Goal: Task Accomplishment & Management: Manage account settings

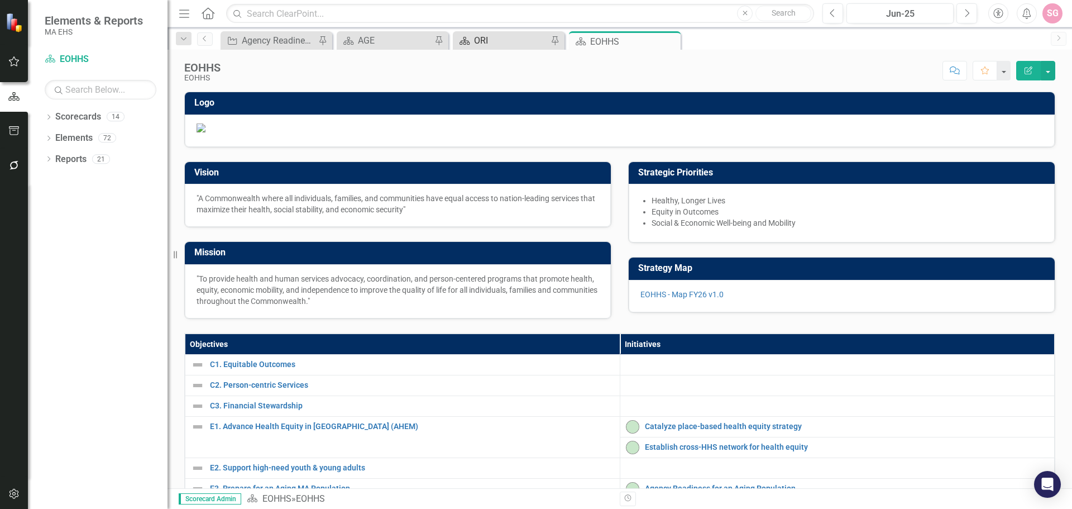
click at [488, 41] on div "ORI" at bounding box center [511, 41] width 74 height 14
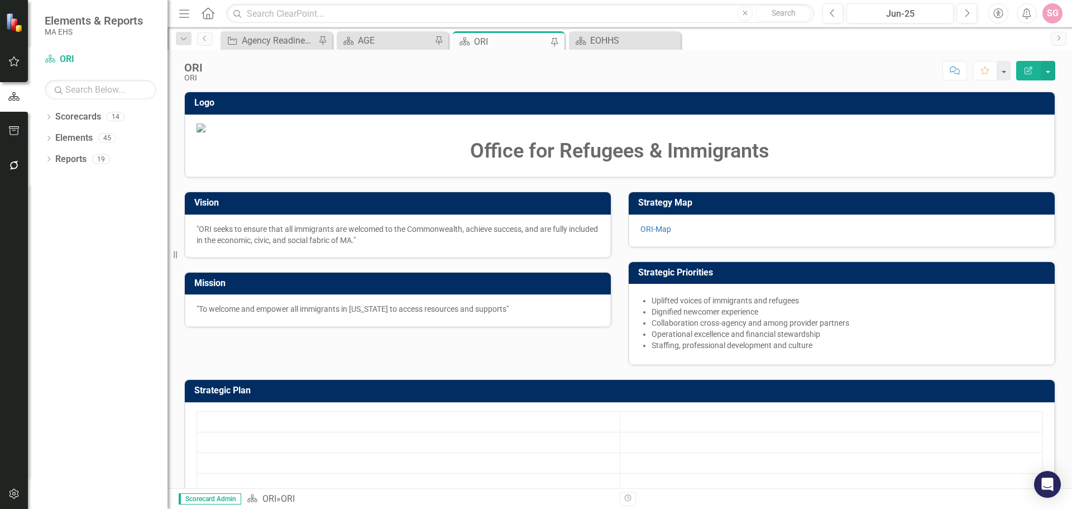
click at [9, 128] on icon "button" at bounding box center [14, 130] width 10 height 9
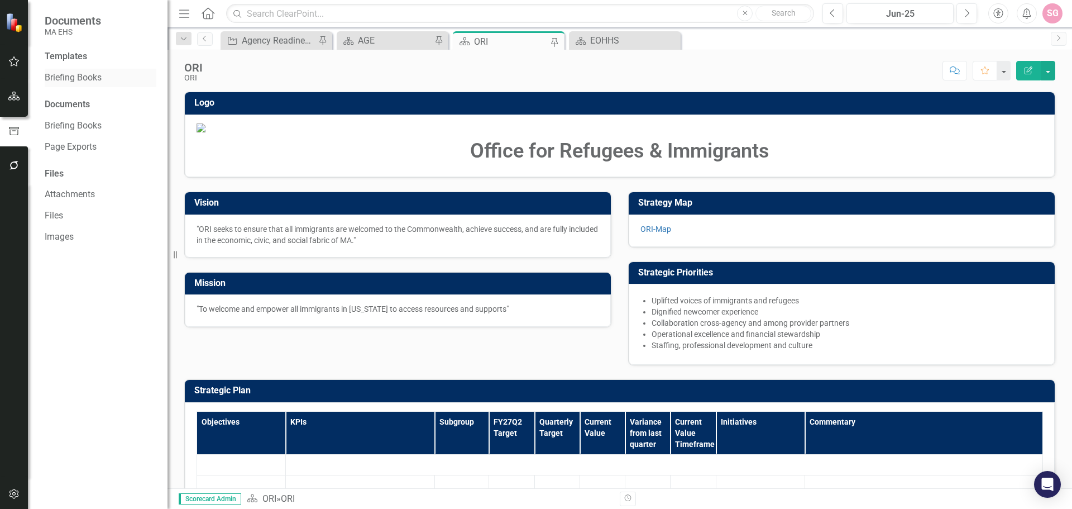
click at [92, 75] on link "Briefing Books" at bounding box center [101, 77] width 112 height 13
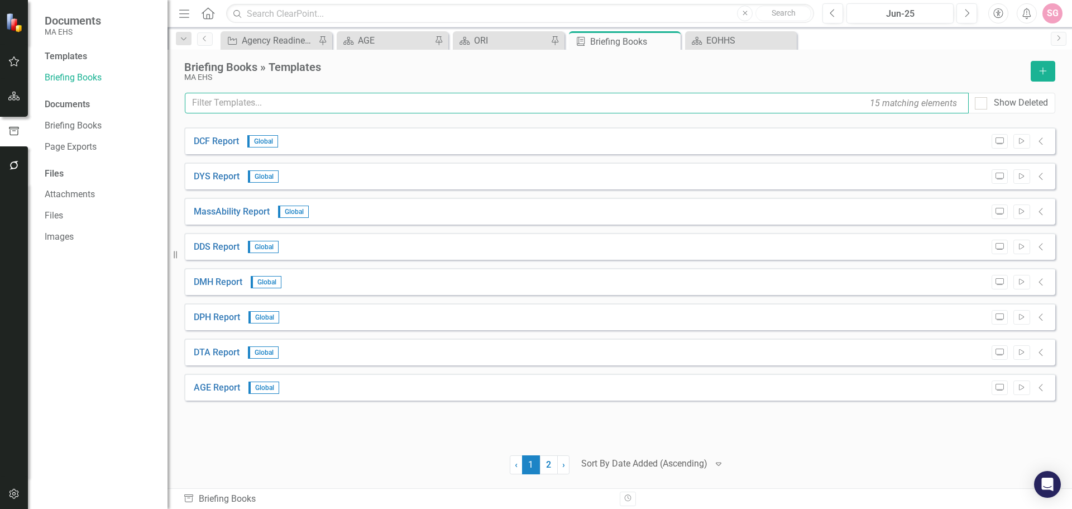
click at [328, 103] on input "text" at bounding box center [577, 103] width 784 height 21
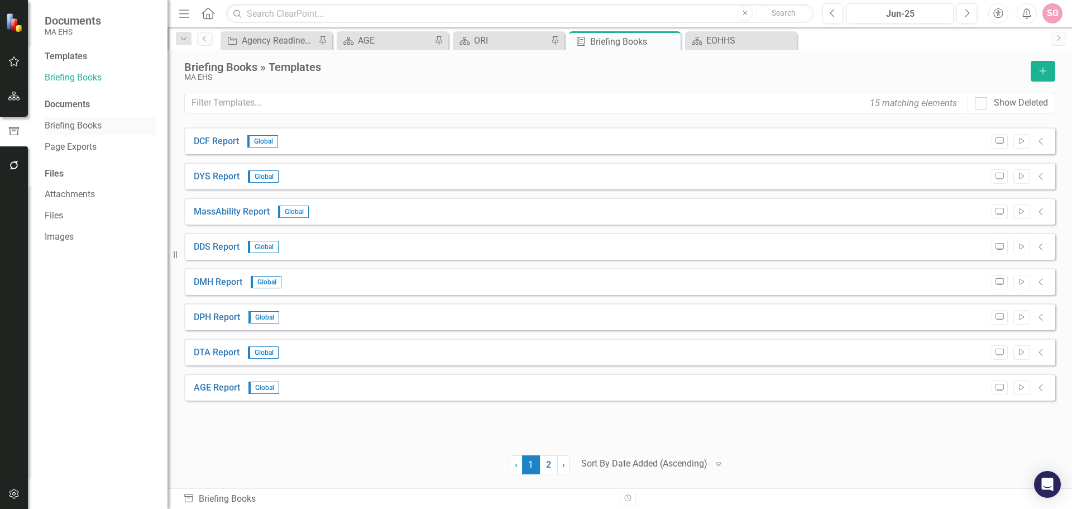
click at [59, 123] on link "Briefing Books" at bounding box center [101, 126] width 112 height 13
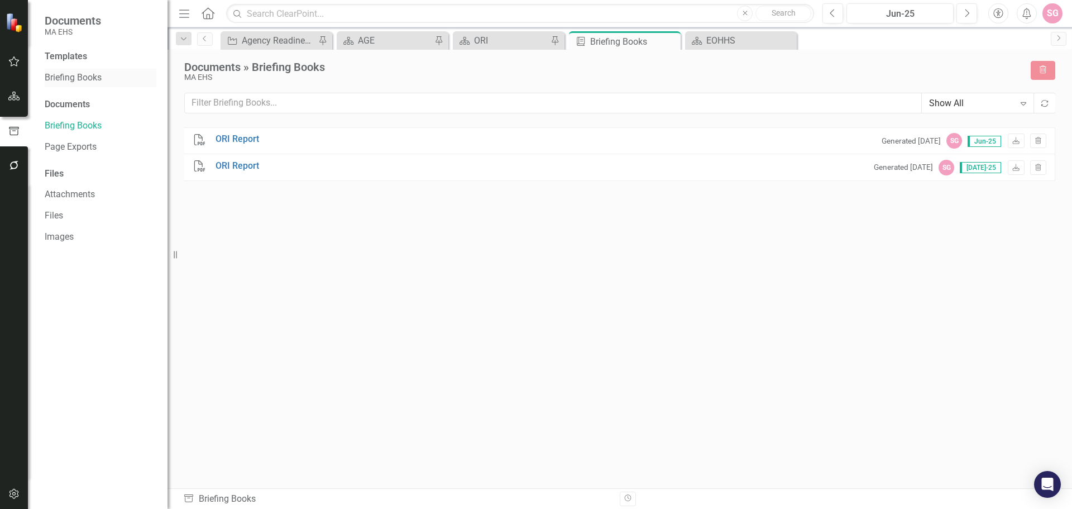
click at [80, 75] on link "Briefing Books" at bounding box center [101, 77] width 112 height 13
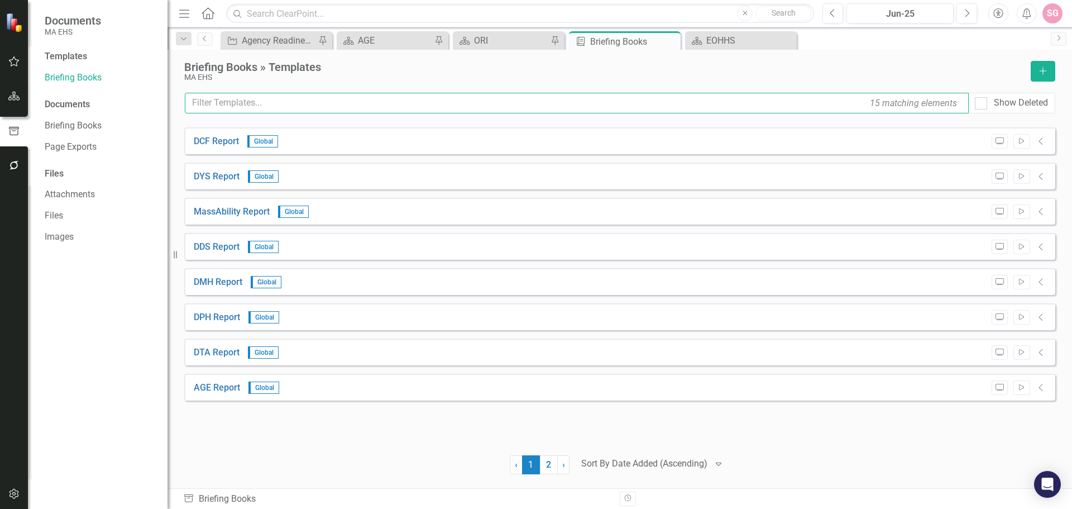
click at [292, 99] on input "text" at bounding box center [577, 103] width 784 height 21
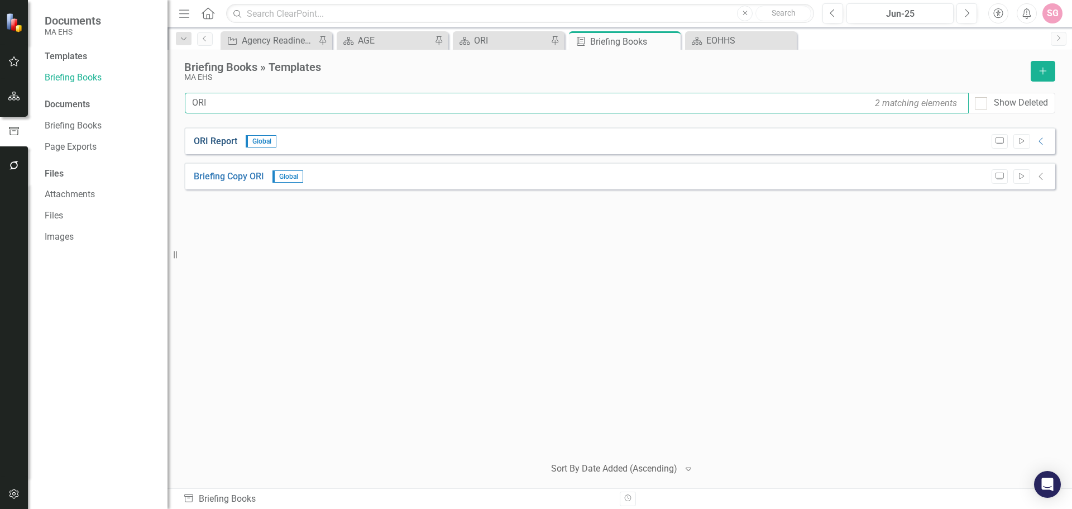
type input "ORI"
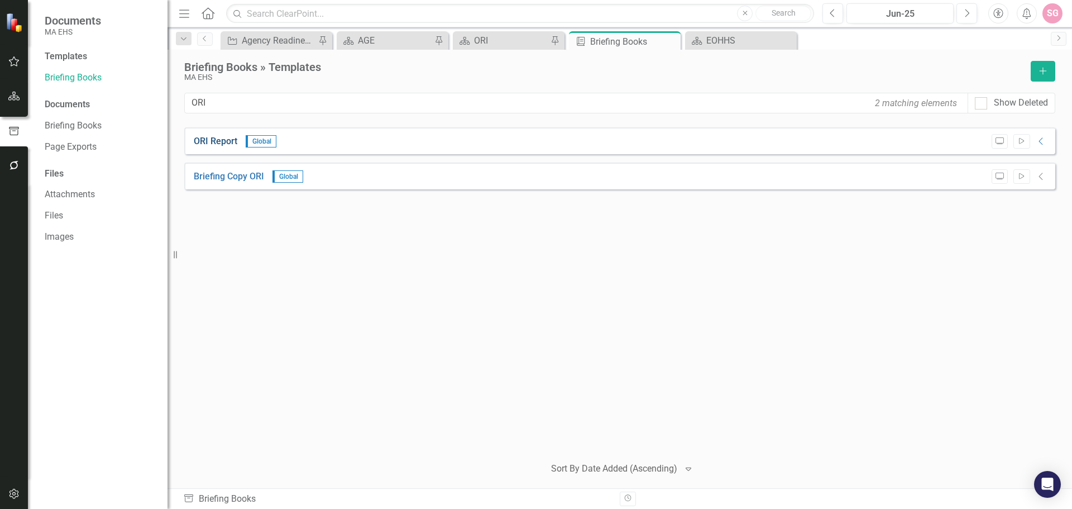
click at [194, 137] on link "ORI Report" at bounding box center [216, 141] width 44 height 13
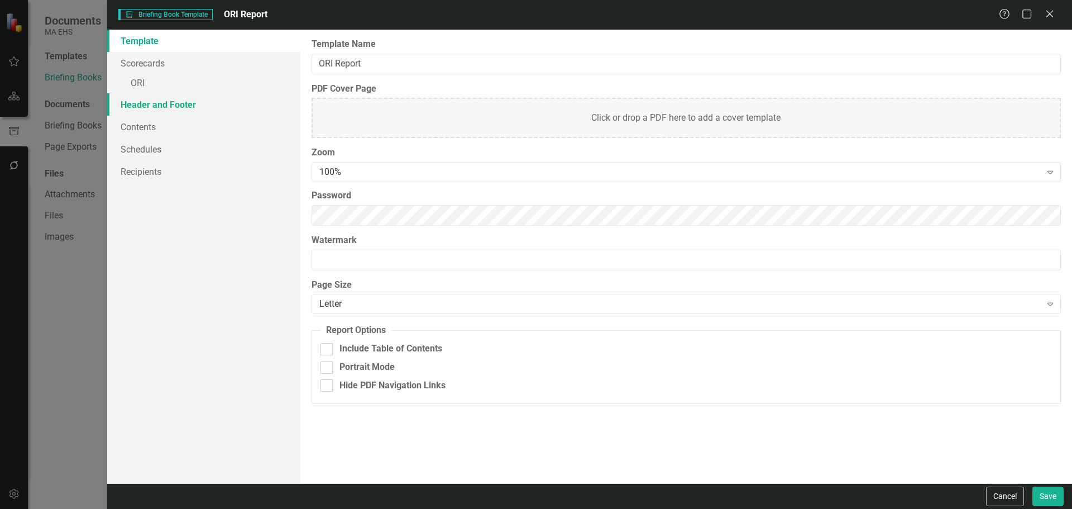
click at [180, 108] on link "Header and Footer" at bounding box center [203, 104] width 193 height 22
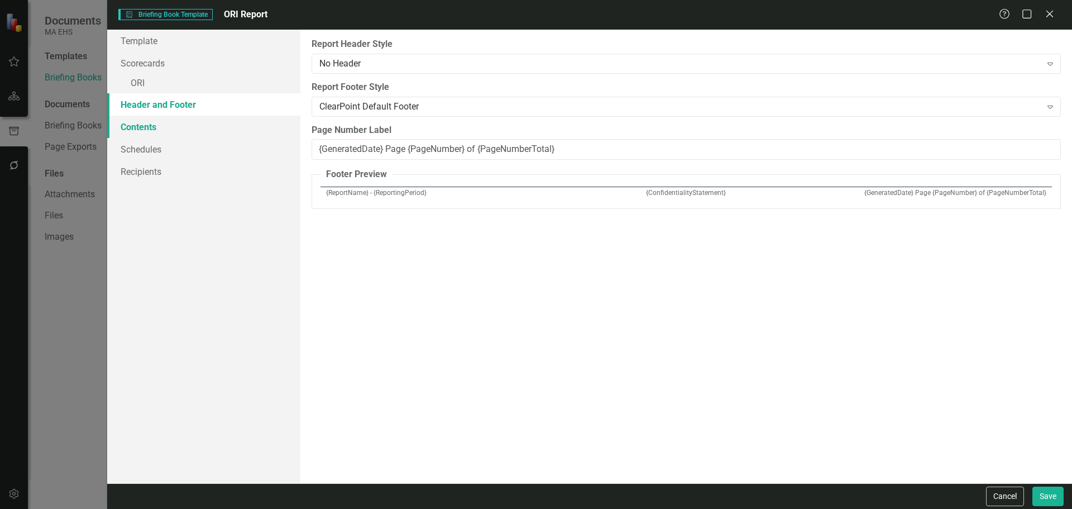
click at [161, 128] on link "Contents" at bounding box center [203, 127] width 193 height 22
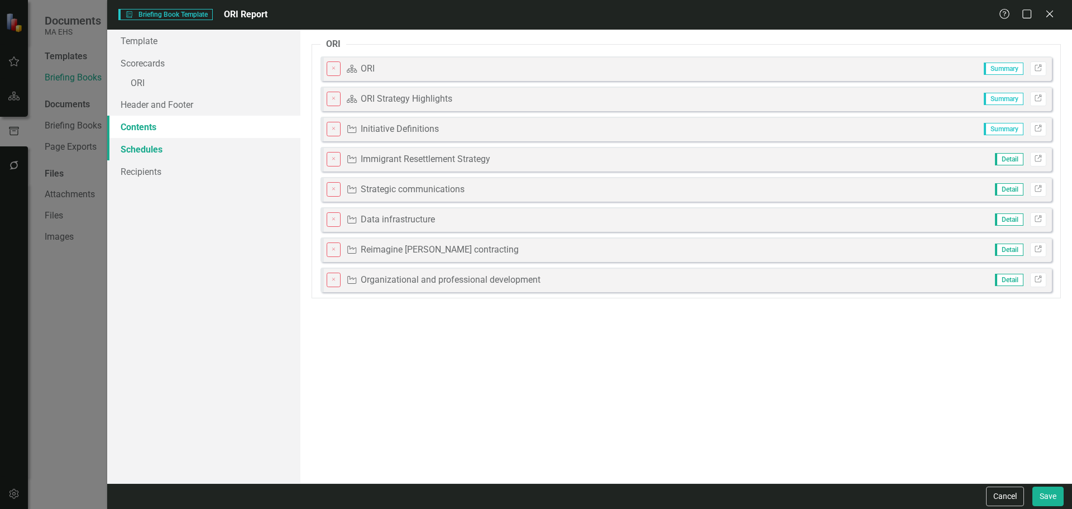
click at [126, 147] on link "Schedules" at bounding box center [203, 149] width 193 height 22
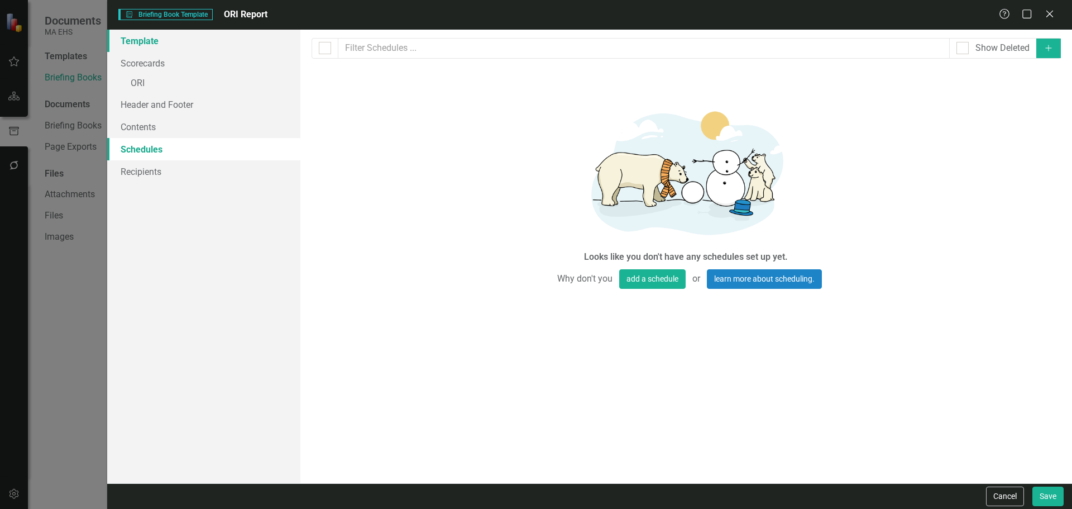
click at [159, 50] on link "Template" at bounding box center [203, 41] width 193 height 22
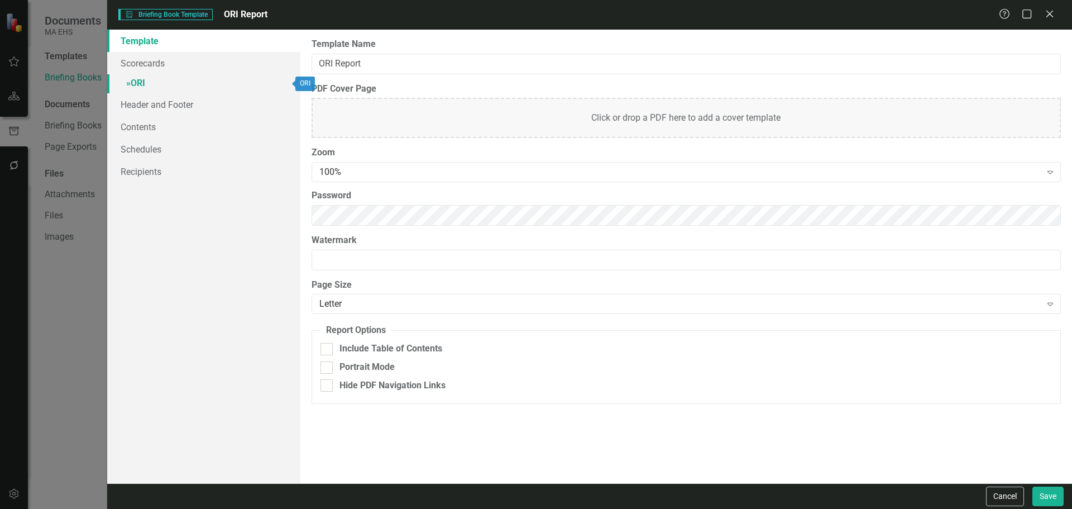
click at [150, 88] on link "» ORI" at bounding box center [203, 84] width 193 height 20
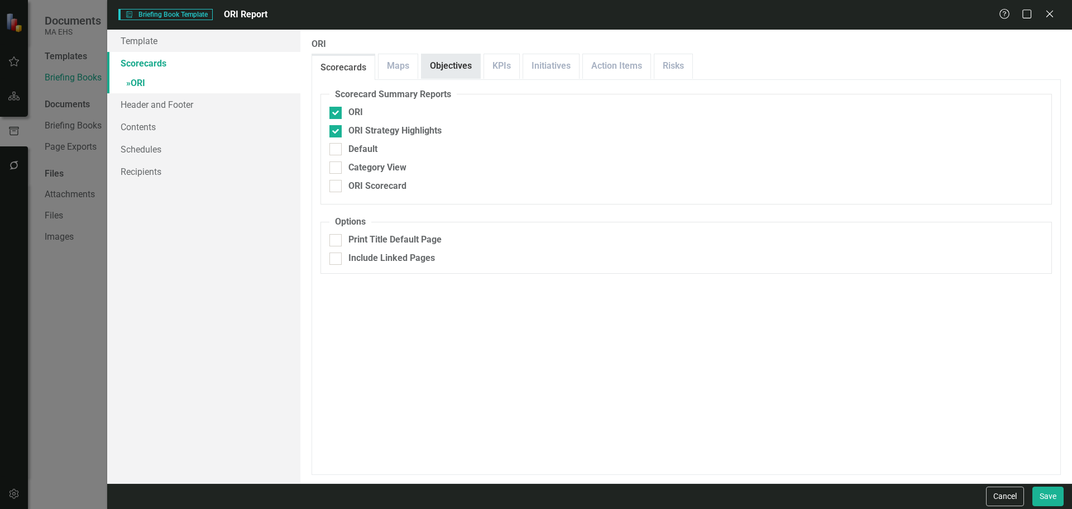
click at [459, 59] on link "Objectives" at bounding box center [451, 66] width 59 height 24
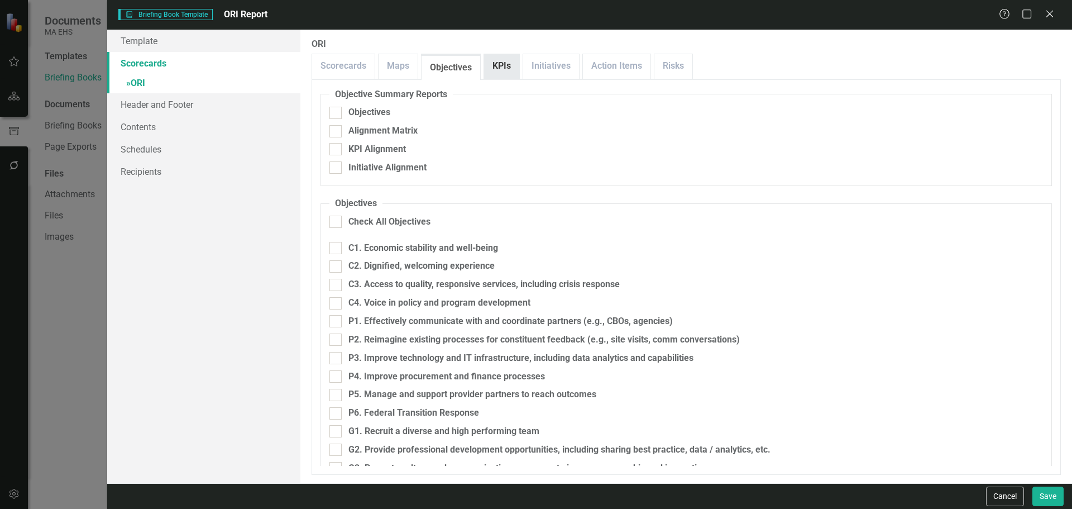
click at [498, 57] on link "KPIs" at bounding box center [501, 66] width 35 height 24
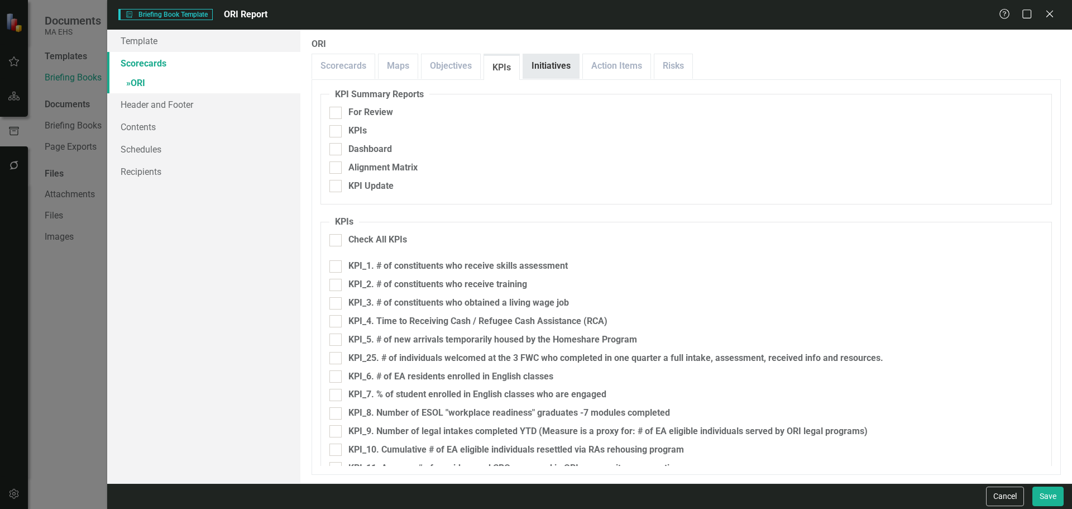
click at [546, 67] on link "Initiatives" at bounding box center [551, 66] width 56 height 24
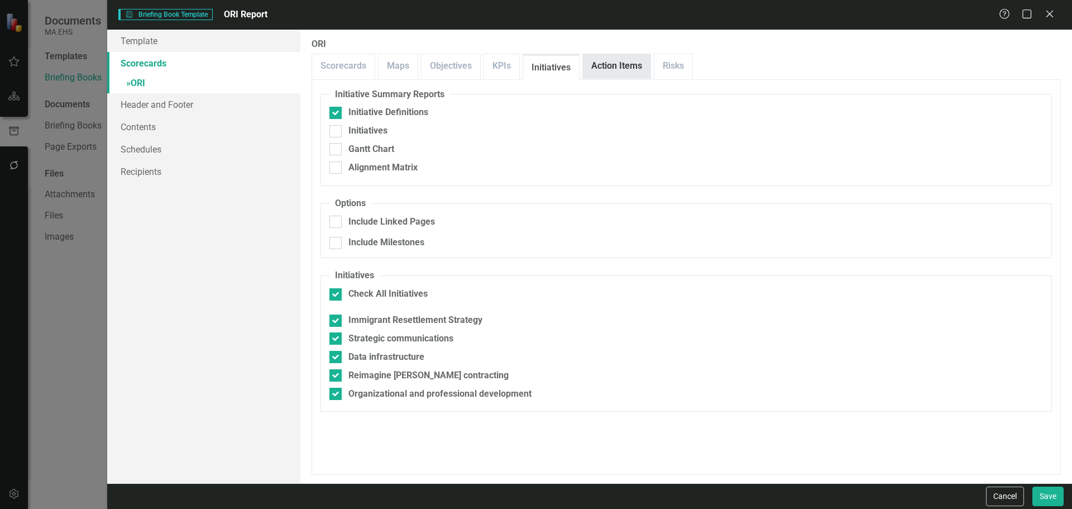
click at [599, 69] on link "Action Items" at bounding box center [617, 66] width 68 height 24
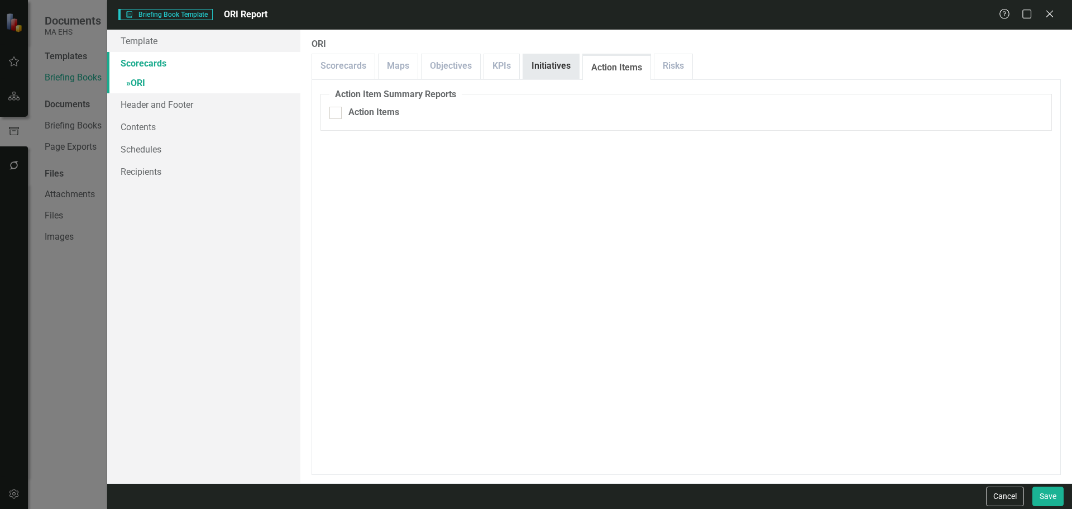
click at [552, 67] on link "Initiatives" at bounding box center [551, 66] width 56 height 24
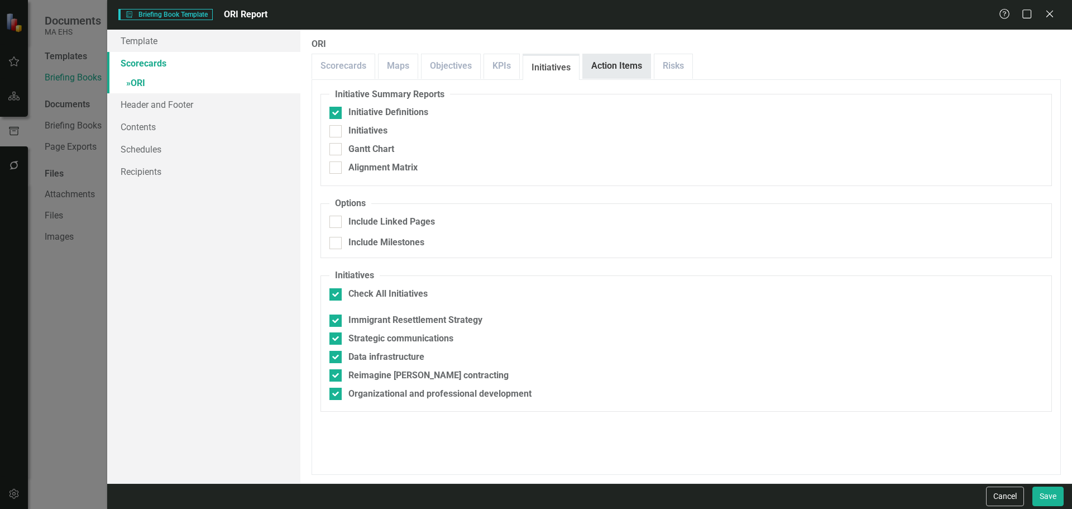
click at [607, 69] on link "Action Items" at bounding box center [617, 66] width 68 height 24
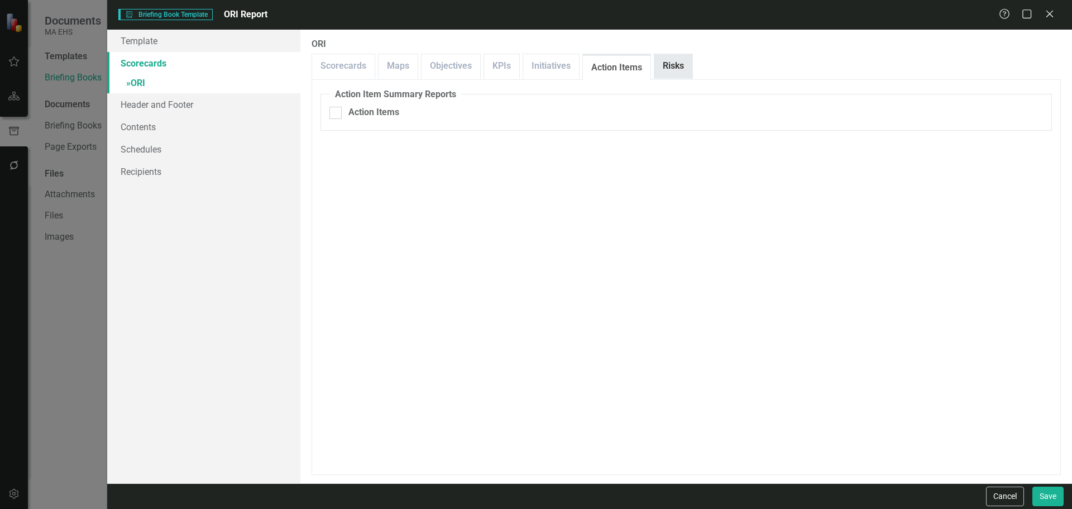
click at [667, 71] on link "Risks" at bounding box center [674, 66] width 38 height 24
click at [347, 56] on link "Scorecards" at bounding box center [343, 66] width 63 height 24
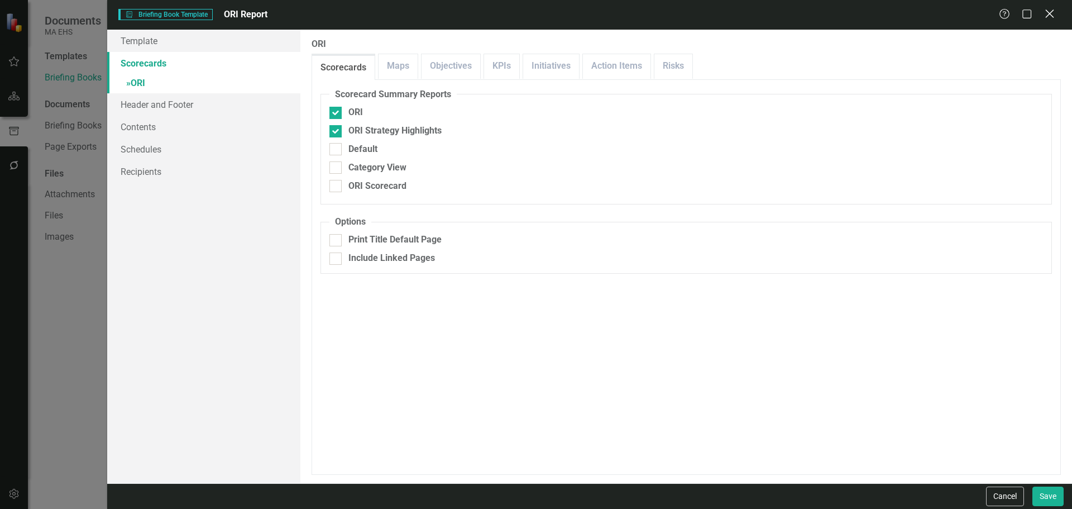
click at [1052, 17] on icon "Close" at bounding box center [1050, 13] width 14 height 11
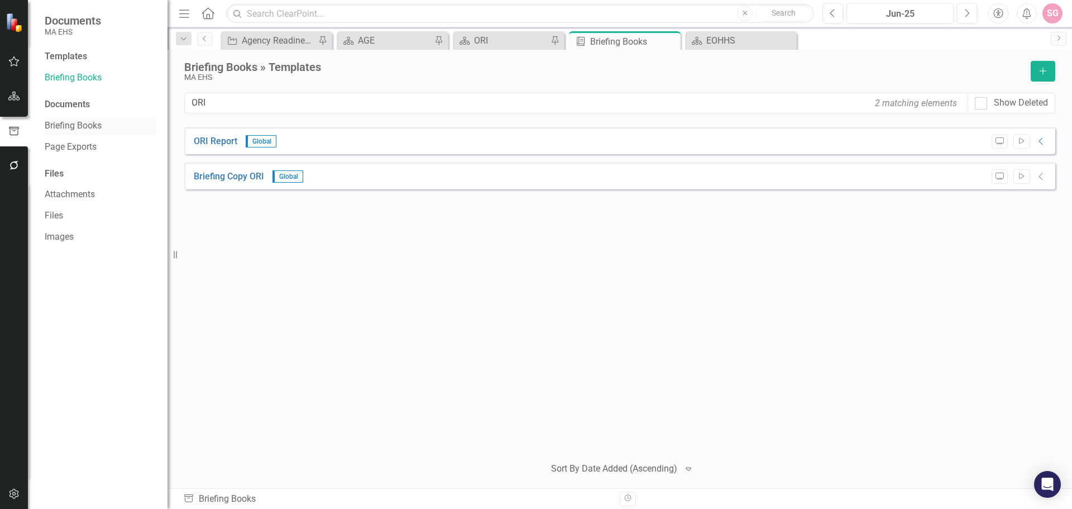
click at [79, 121] on link "Briefing Books" at bounding box center [101, 126] width 112 height 13
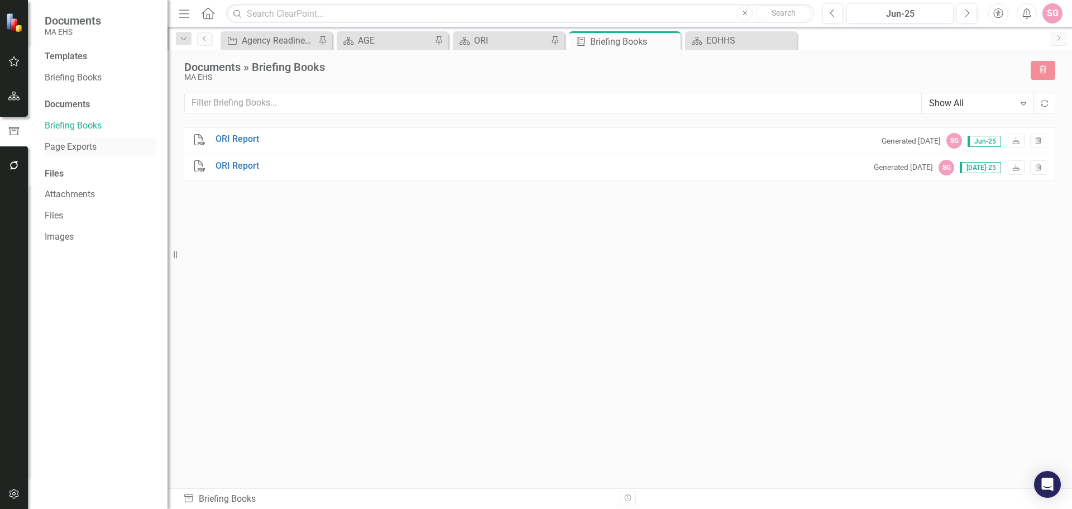
click at [95, 146] on link "Page Exports" at bounding box center [101, 147] width 112 height 13
click at [62, 174] on div "Files" at bounding box center [101, 174] width 112 height 13
click at [71, 194] on link "Attachments" at bounding box center [101, 194] width 112 height 13
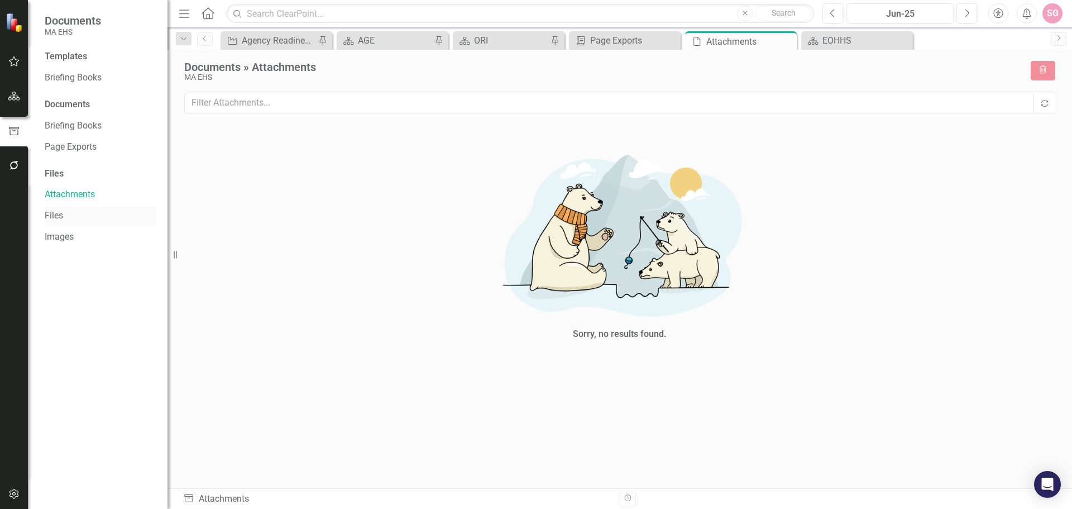
click at [77, 222] on link "Files" at bounding box center [101, 215] width 112 height 13
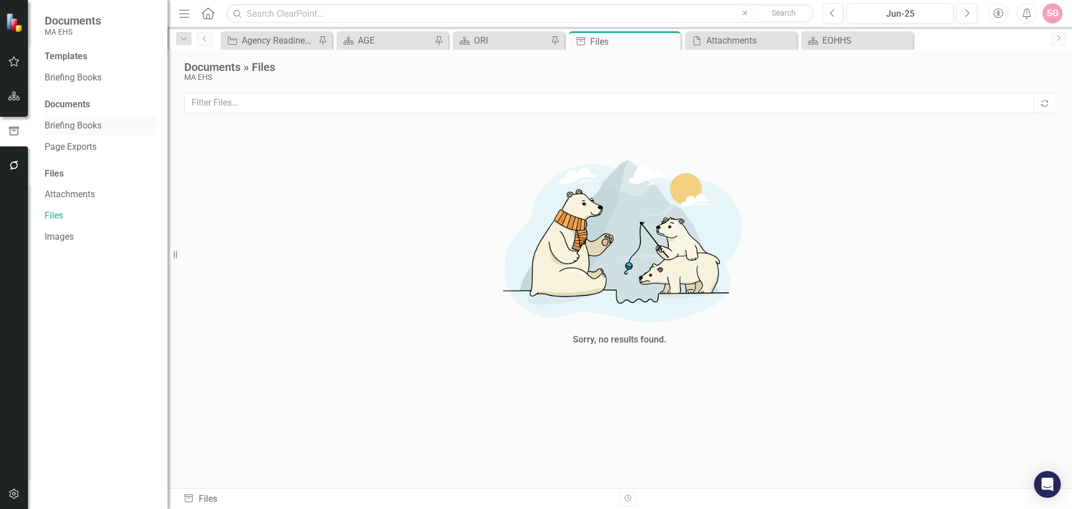
click at [78, 124] on link "Briefing Books" at bounding box center [101, 126] width 112 height 13
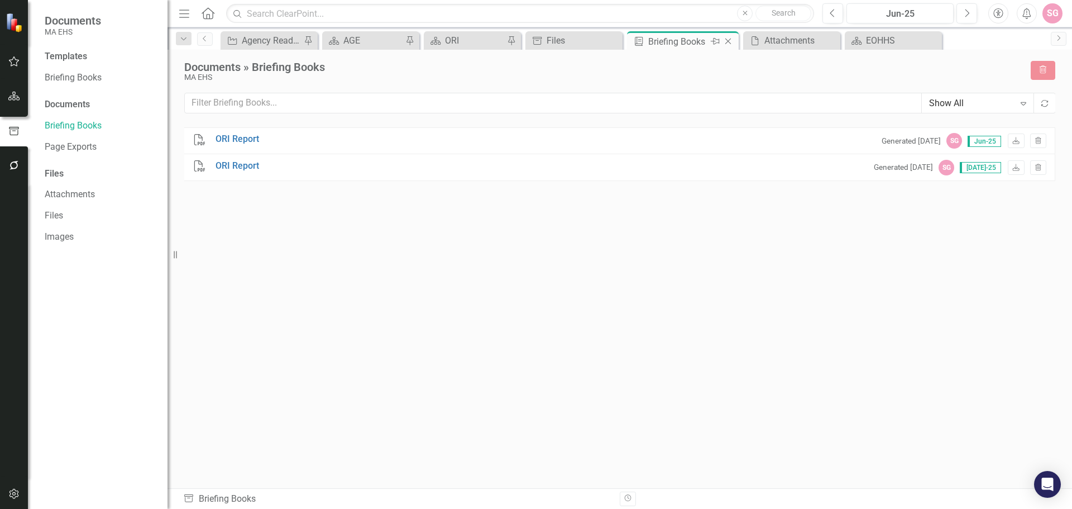
click at [732, 39] on icon "Close" at bounding box center [728, 41] width 11 height 9
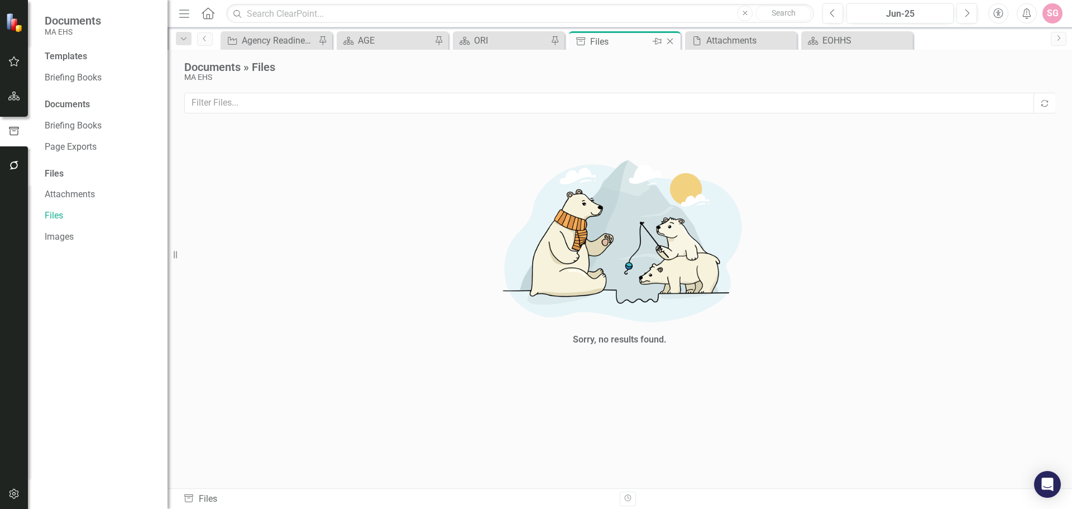
click at [668, 42] on icon "Close" at bounding box center [670, 41] width 11 height 9
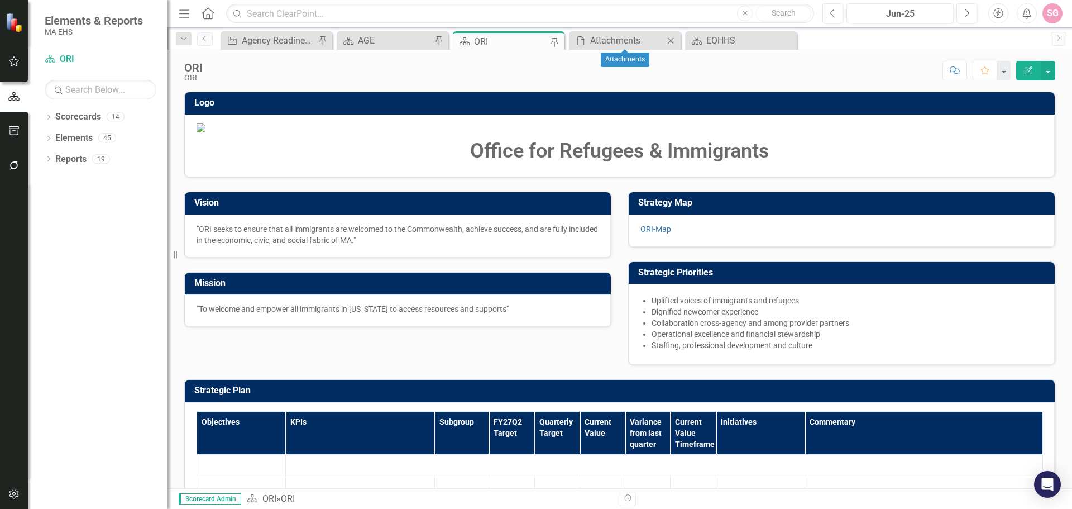
click at [675, 40] on icon "Close" at bounding box center [670, 40] width 11 height 9
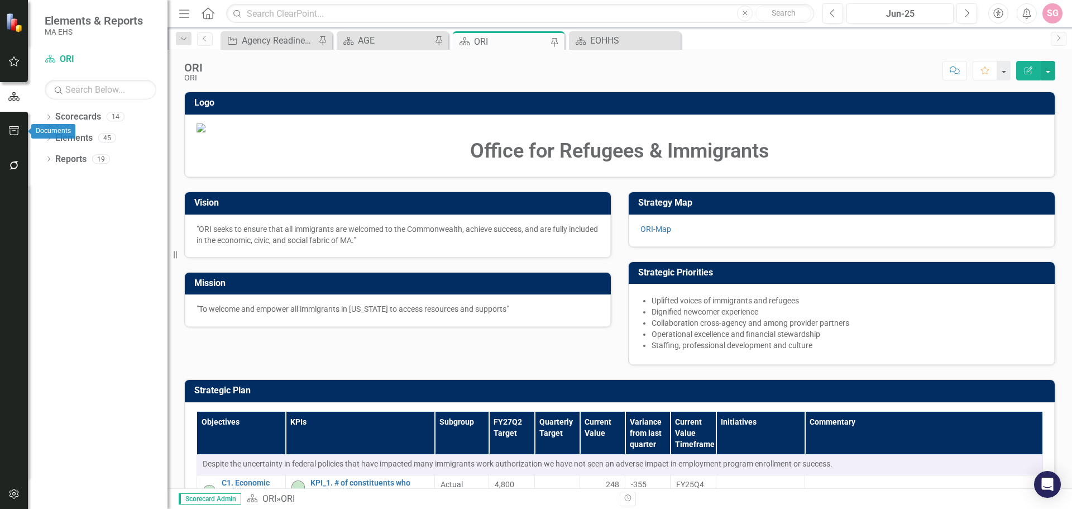
click at [14, 122] on button "button" at bounding box center [14, 131] width 25 height 23
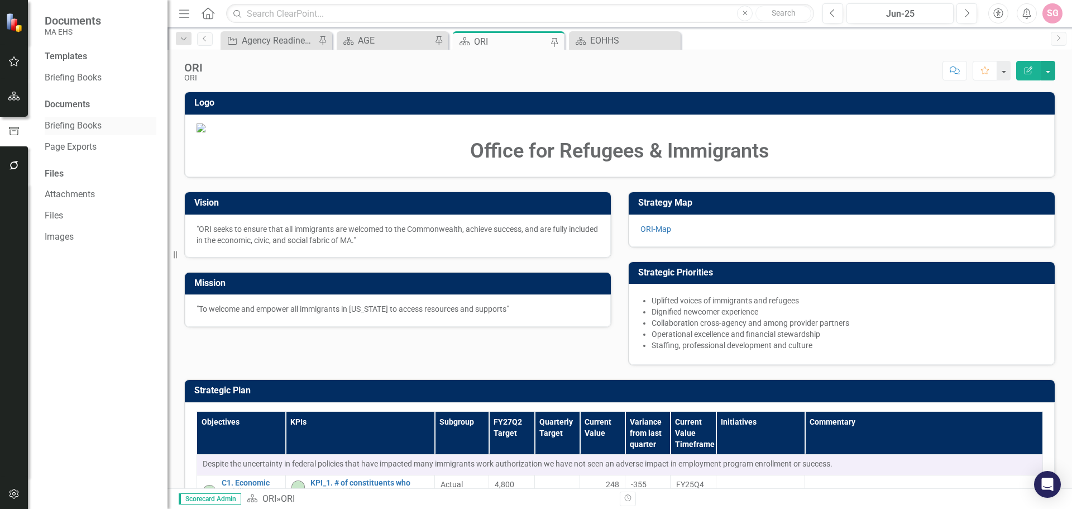
click at [90, 125] on link "Briefing Books" at bounding box center [101, 126] width 112 height 13
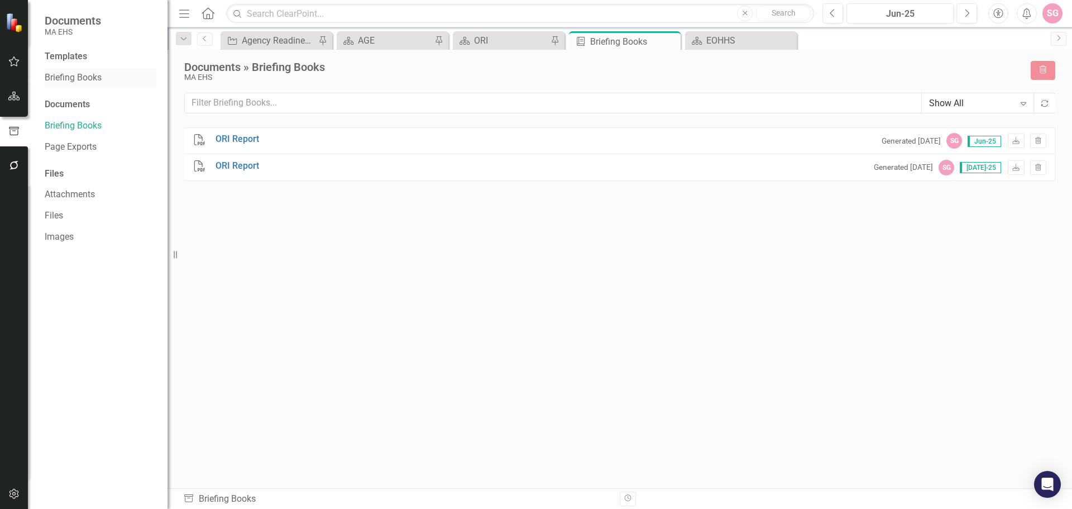
click at [101, 71] on div "Briefing Books" at bounding box center [101, 78] width 112 height 18
click at [73, 83] on link "Briefing Books" at bounding box center [101, 77] width 112 height 13
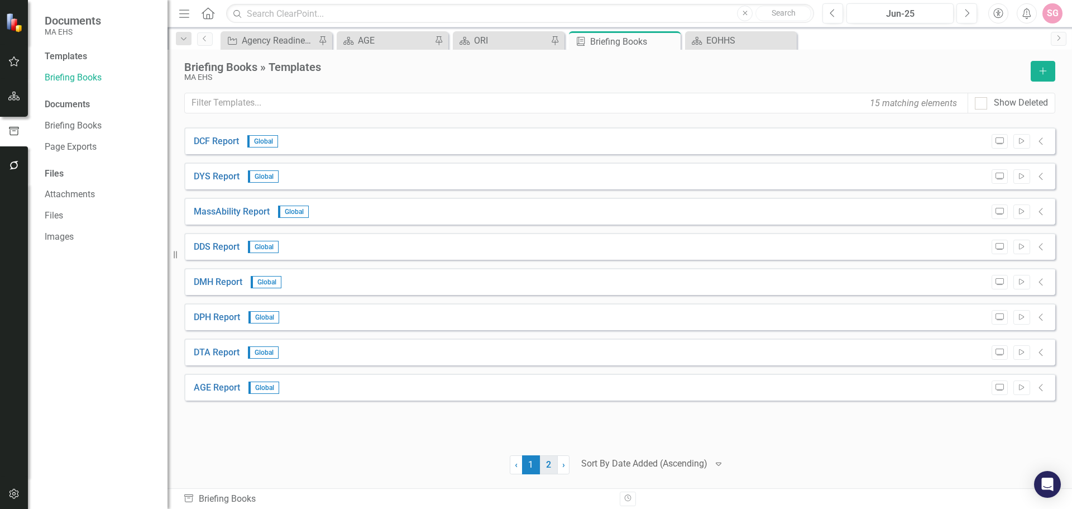
click at [551, 463] on link "2" at bounding box center [549, 464] width 18 height 19
drag, startPoint x: 1024, startPoint y: 247, endPoint x: 943, endPoint y: 517, distance: 281.1
click at [943, 508] on html "Accessibility Screen-Reader Guide, Feedback, and Issue Reporting | New window D…" at bounding box center [536, 254] width 1072 height 509
click at [512, 42] on div "ORI" at bounding box center [511, 41] width 74 height 14
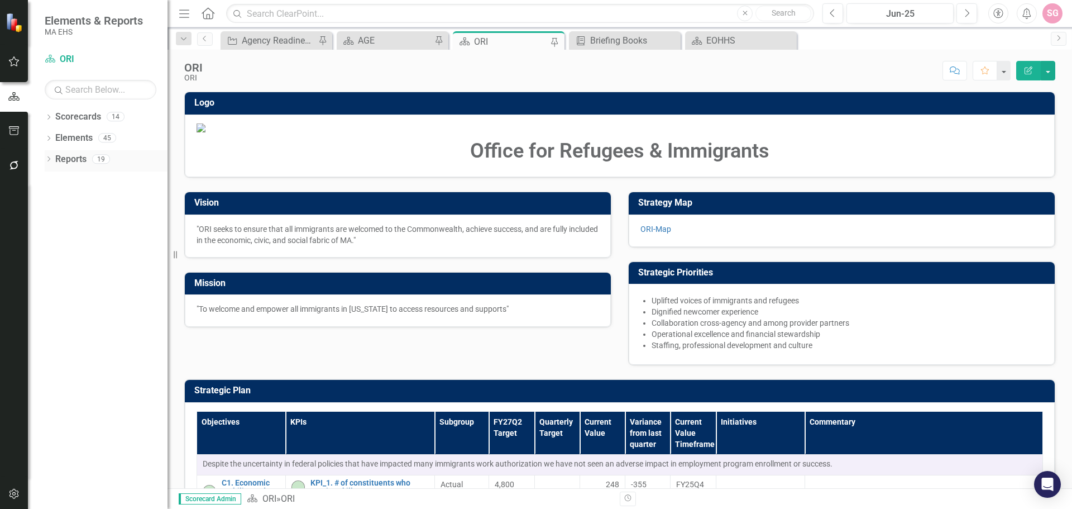
click at [83, 155] on link "Reports" at bounding box center [70, 159] width 31 height 13
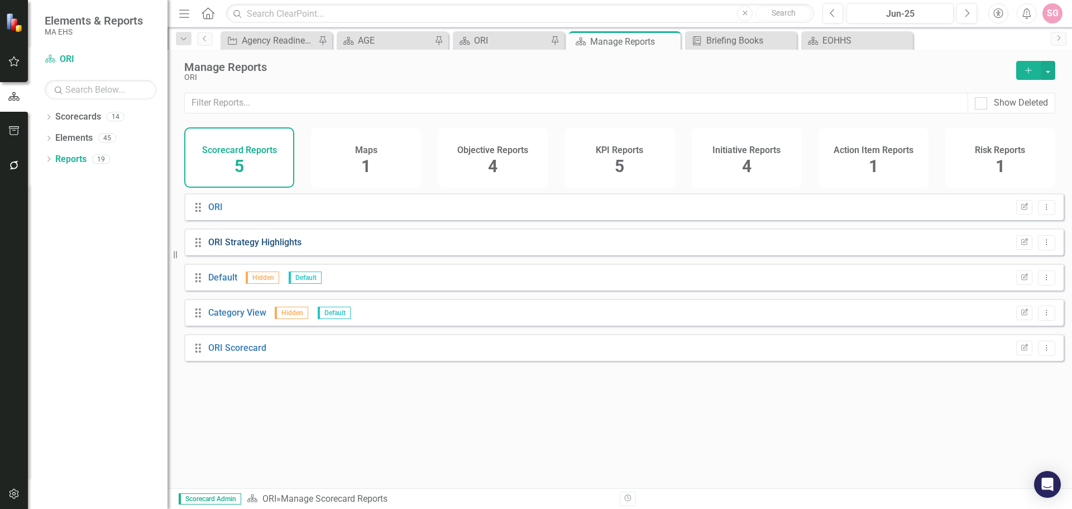
click at [269, 247] on link "ORI Strategy Highlights" at bounding box center [254, 242] width 93 height 11
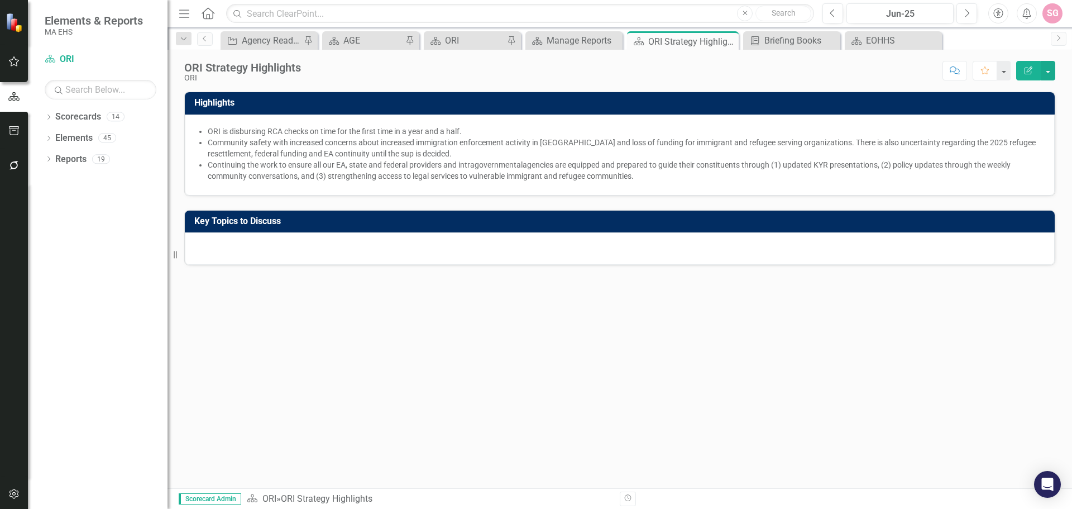
click at [519, 145] on span "Community safety with increased concerns about increased immigration enforcemen…" at bounding box center [622, 148] width 828 height 20
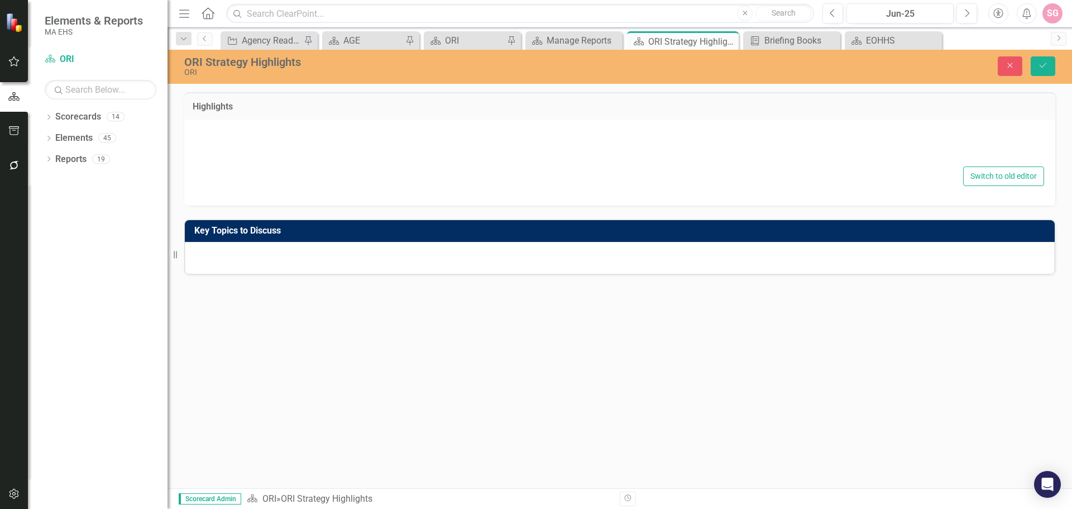
type textarea "<lo> <ip>DOL si ametconsec ADI elitse do eius tem inc utlab etdo ma a enim adm …"
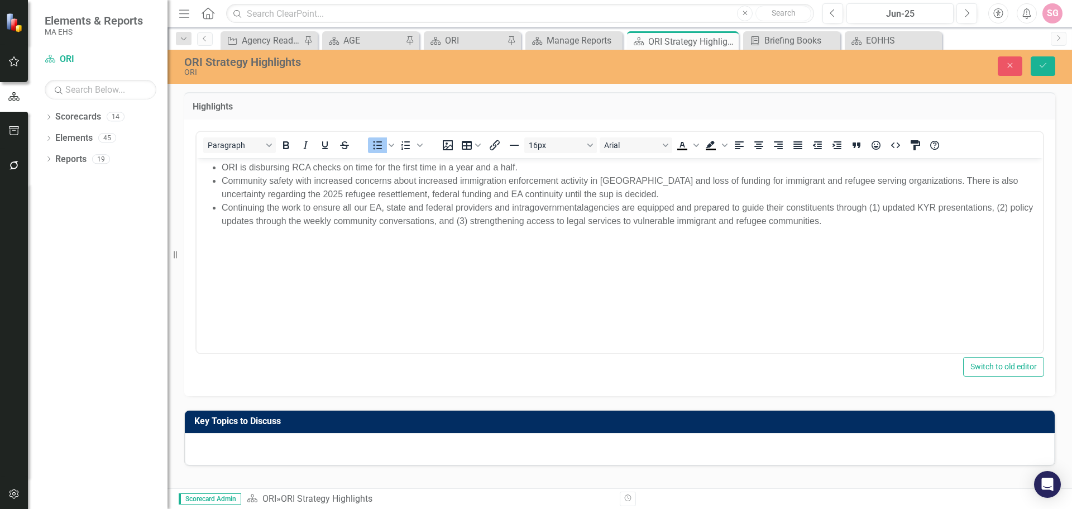
click at [448, 314] on body "ORI is disbursing RCA checks on time for the first time in a year and a half. C…" at bounding box center [620, 241] width 847 height 168
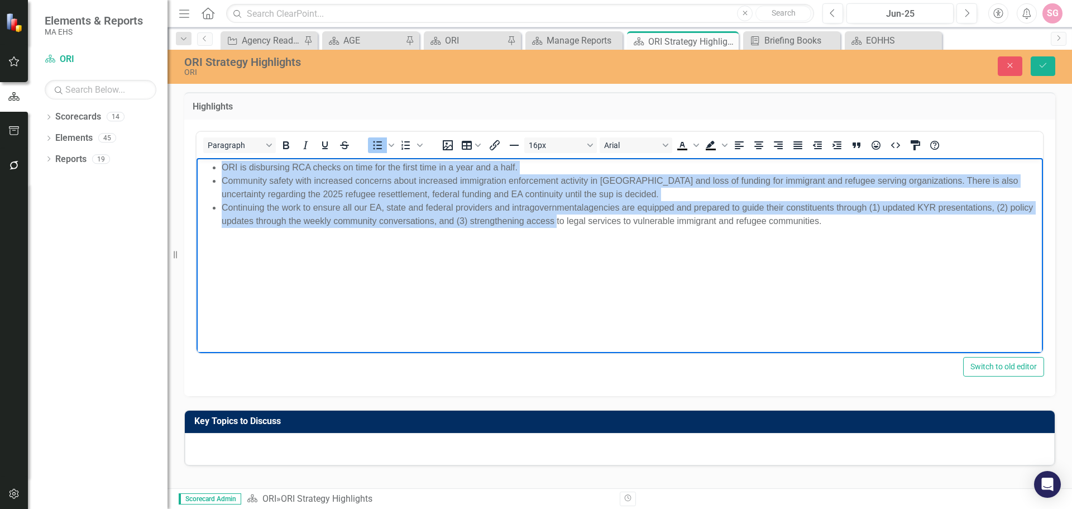
drag, startPoint x: 418, startPoint y: 279, endPoint x: 375, endPoint y: 301, distance: 48.7
click at [197, 157] on html "ORI is disbursing RCA checks on time for the first time in a year and a half. C…" at bounding box center [620, 241] width 847 height 168
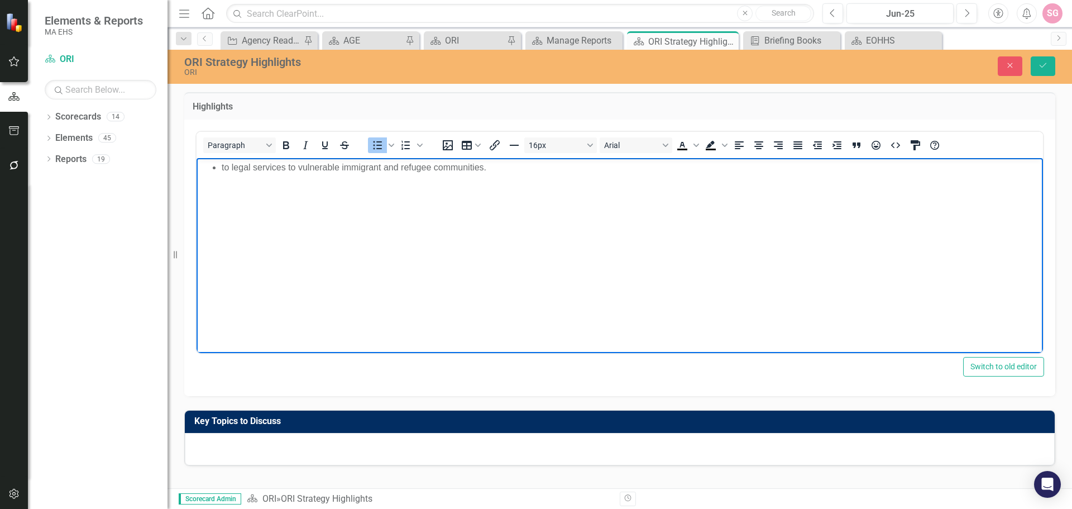
click at [244, 177] on body "to legal services to vulnerable immigrant and refugee communities." at bounding box center [620, 241] width 847 height 168
click at [249, 174] on body "to legal services to vulnerable immigrant and refugee communities." at bounding box center [620, 241] width 847 height 168
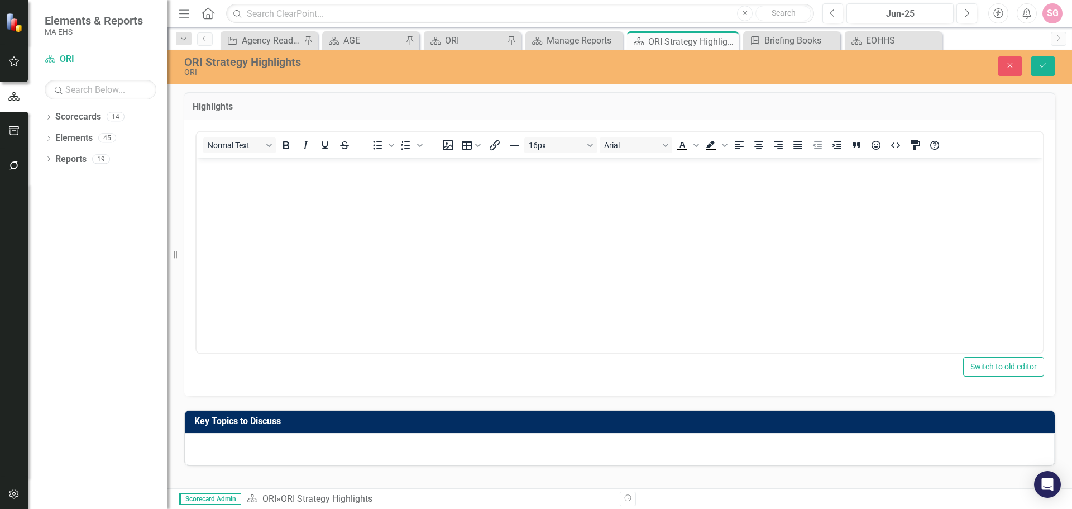
click at [338, 444] on div at bounding box center [620, 449] width 870 height 32
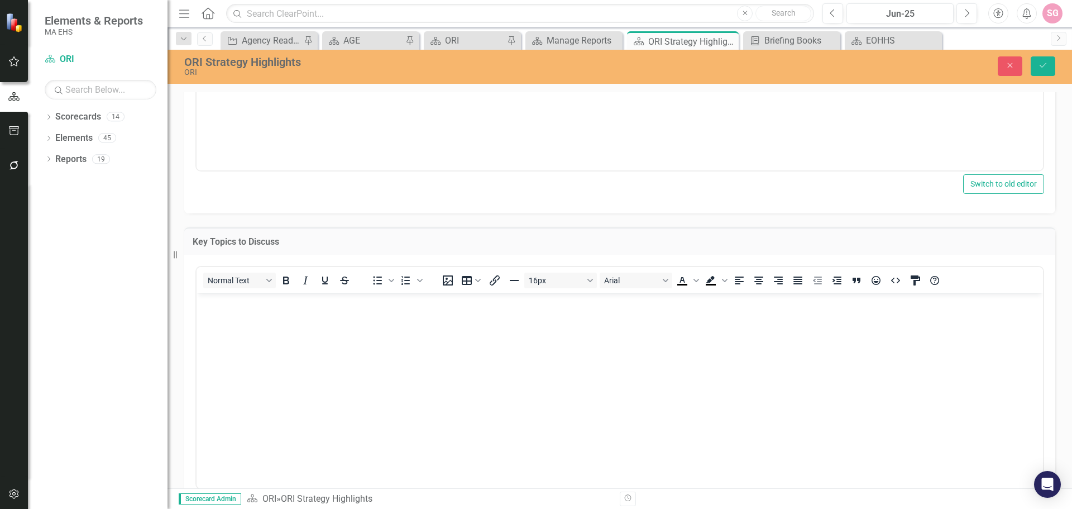
scroll to position [236, 0]
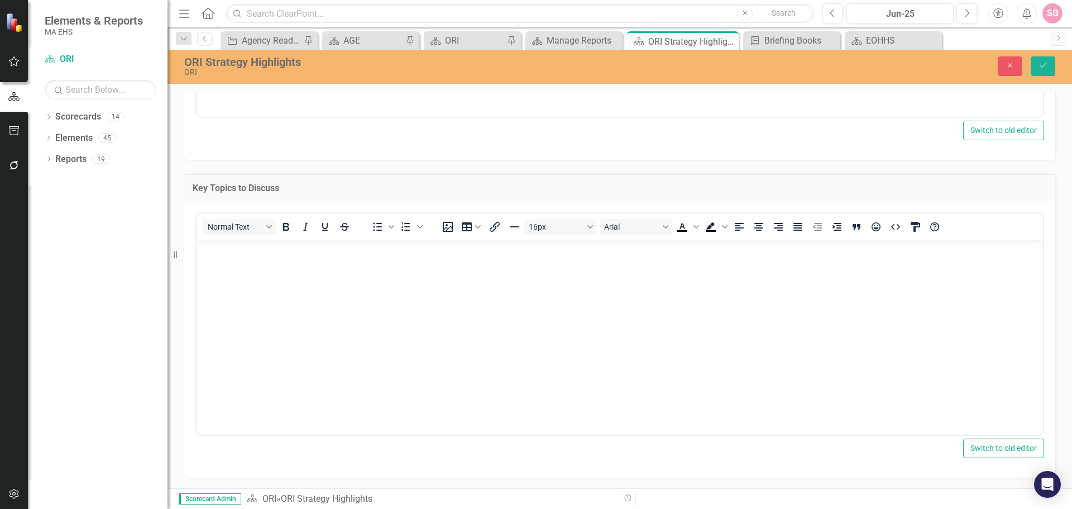
click at [313, 334] on body "Rich Text Area. Press ALT-0 for help." at bounding box center [620, 323] width 847 height 168
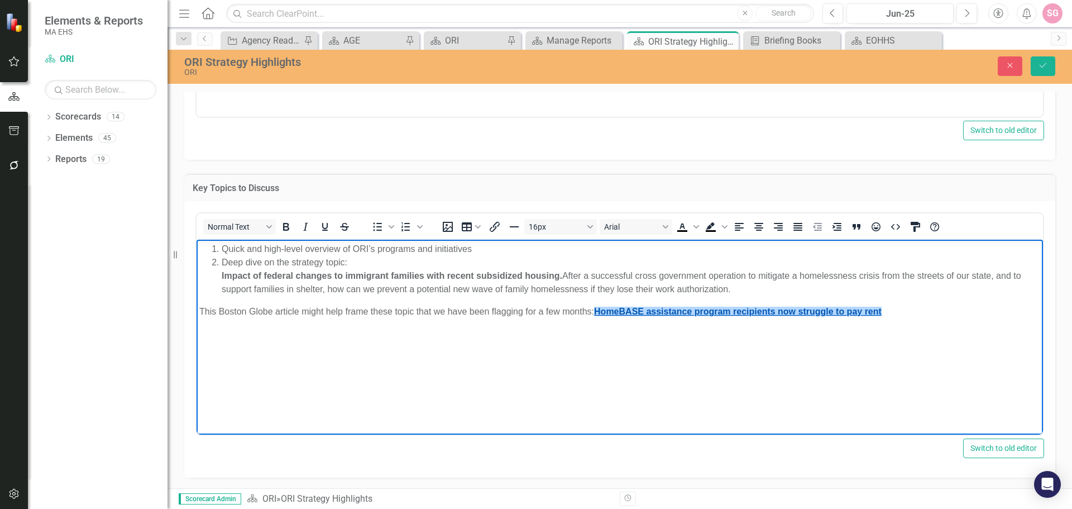
click at [679, 309] on link "HomeBASE assistance program recipients now struggle to pay rent" at bounding box center [738, 310] width 288 height 9
click at [716, 369] on body "Quick and high-level overview of ORI’s programs and initiatives Deep dive on th…" at bounding box center [620, 323] width 847 height 168
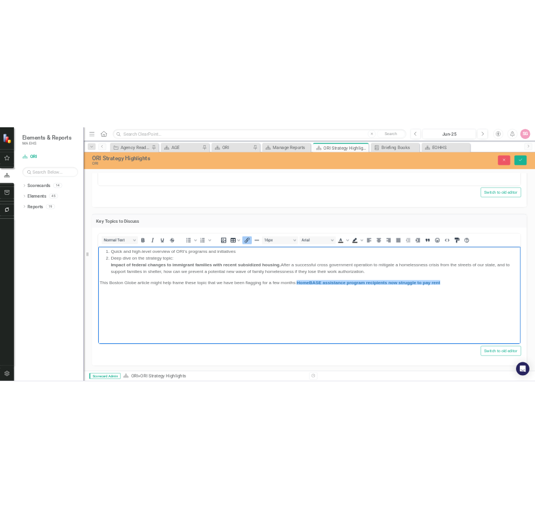
scroll to position [0, 0]
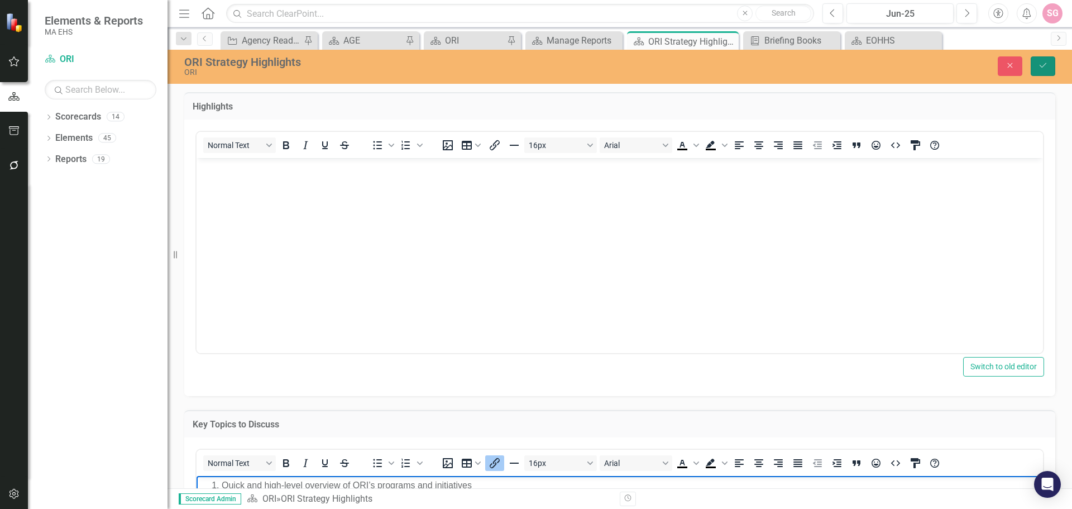
click at [1052, 62] on button "Save" at bounding box center [1043, 66] width 25 height 20
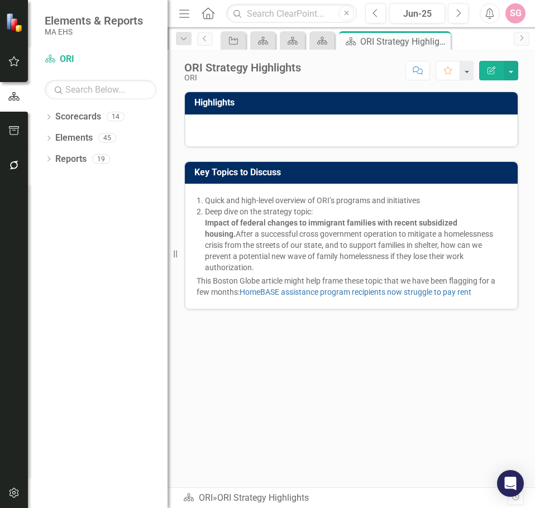
click at [260, 420] on div "Highlights Key Topics to Discuss Quick and high-level overview of ORI’s program…" at bounding box center [351, 290] width 367 height 396
